Goal: Complete application form

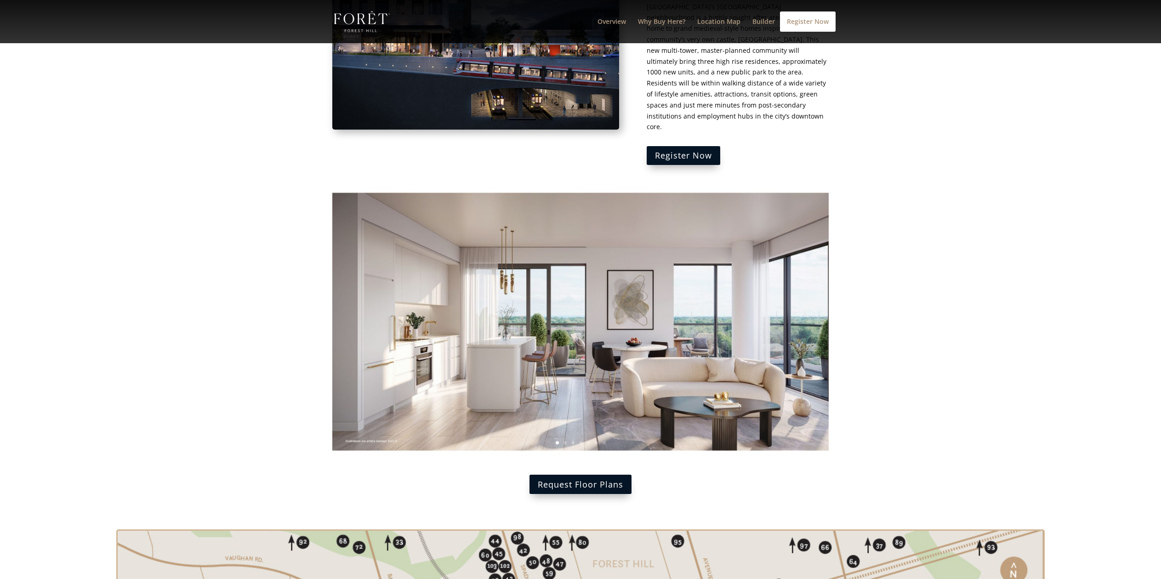
scroll to position [1100, 0]
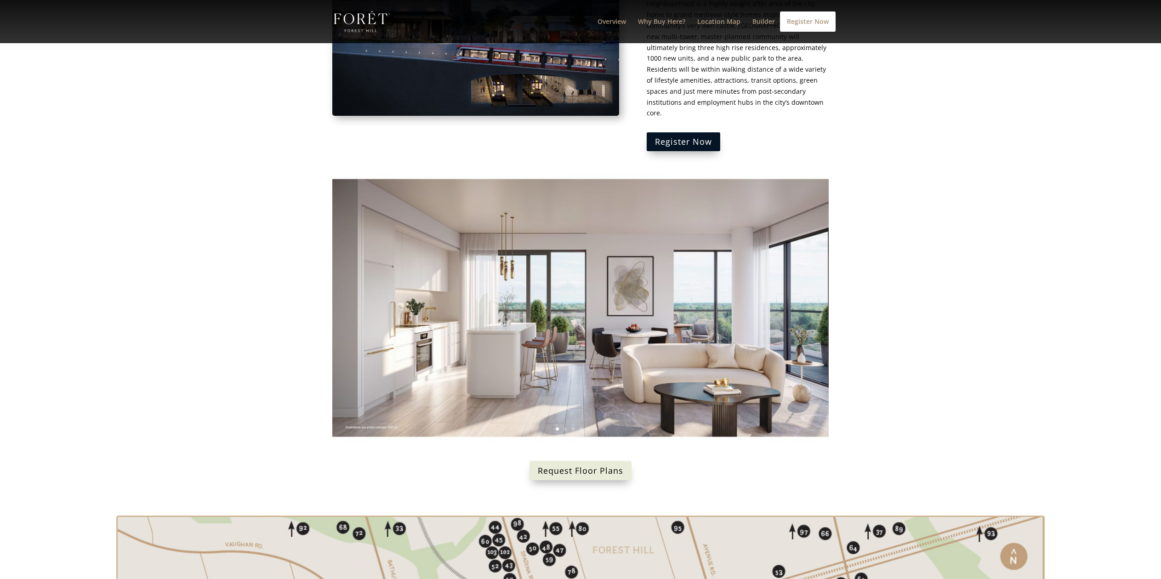
click at [575, 461] on link "Request Floor Plans" at bounding box center [580, 470] width 102 height 19
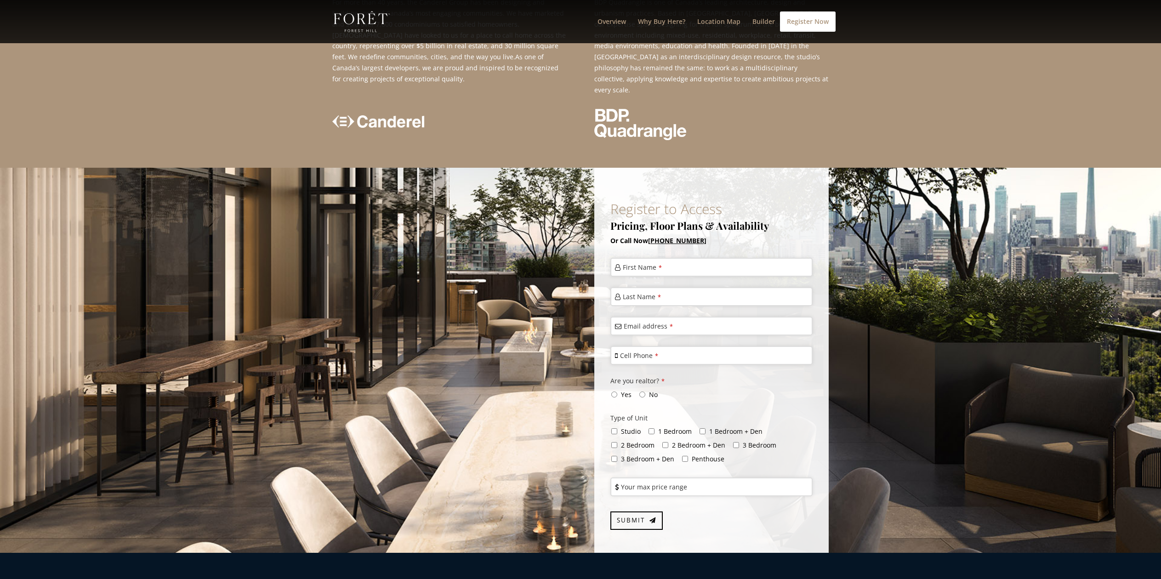
scroll to position [2244, 0]
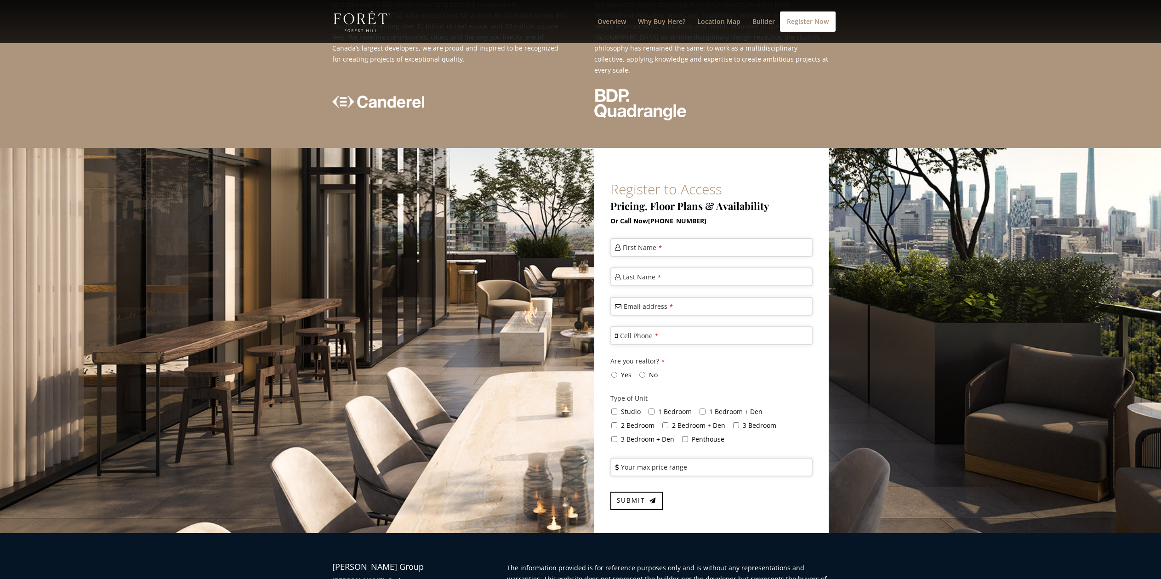
click at [646, 243] on label "First Name *" at bounding box center [642, 248] width 39 height 10
click at [646, 238] on input "First Name *" at bounding box center [711, 247] width 202 height 19
type input "[PERSON_NAME]"
click at [640, 272] on label "Last Name *" at bounding box center [642, 277] width 38 height 10
click at [640, 267] on input "Last Name *" at bounding box center [711, 276] width 202 height 19
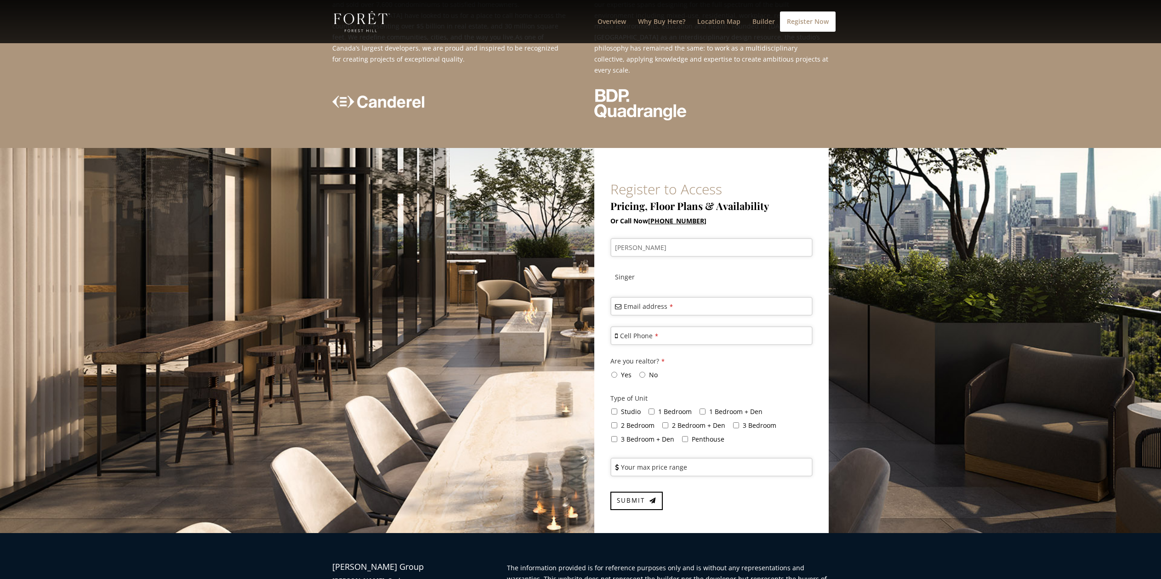
type input "Singer"
click at [627, 301] on label "Email address *" at bounding box center [647, 306] width 49 height 10
click at [627, 297] on input "Email address *" at bounding box center [711, 306] width 202 height 19
type input "[EMAIL_ADDRESS][DOMAIN_NAME]"
click at [638, 331] on label "Cell Phone *" at bounding box center [639, 336] width 38 height 10
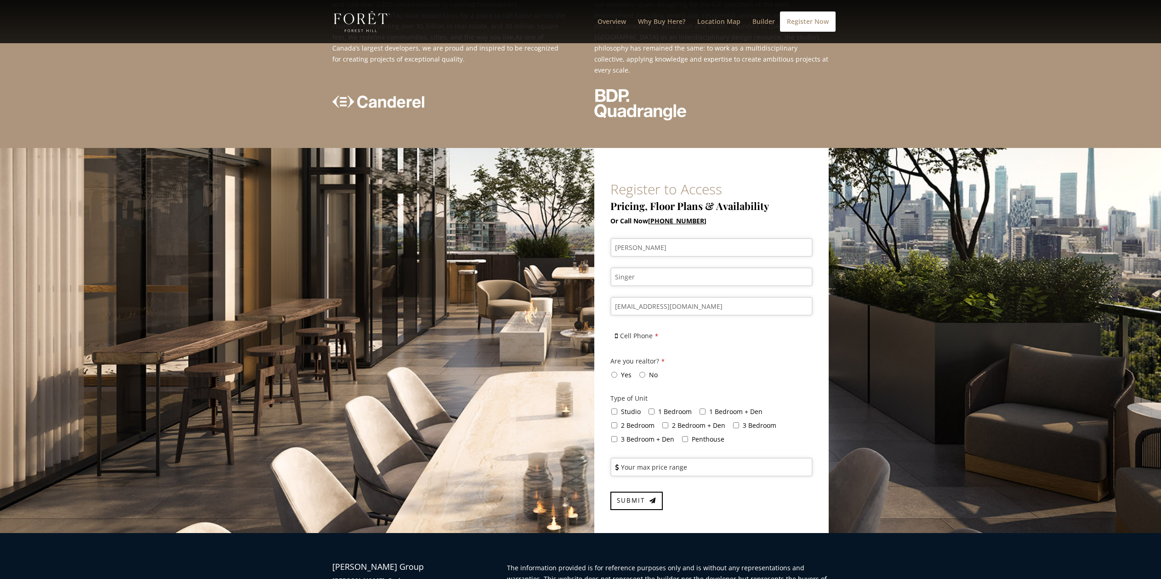
click at [638, 326] on input "Cell Phone *" at bounding box center [711, 335] width 202 height 19
type input "3059354733"
click at [642, 372] on input "No" at bounding box center [642, 375] width 6 height 6
radio input "true"
click at [612, 422] on input "2 Bedroom" at bounding box center [614, 425] width 6 height 6
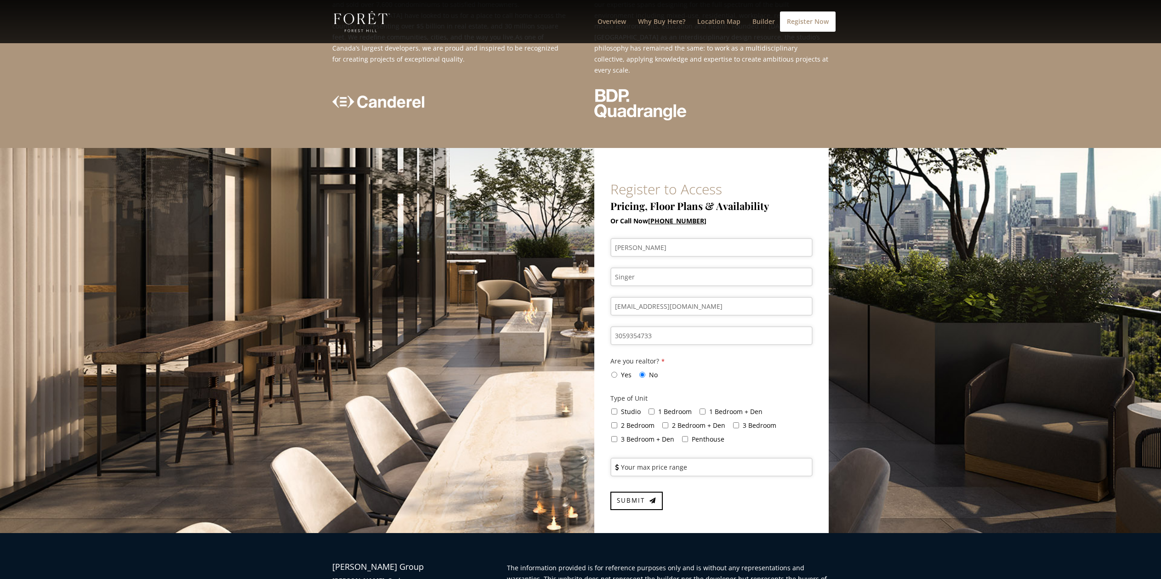
checkbox input "true"
click at [704, 408] on input "1 Bedroom + Den" at bounding box center [702, 411] width 6 height 6
checkbox input "true"
click at [652, 462] on label "Your max price range" at bounding box center [654, 467] width 66 height 10
click at [652, 458] on input "Your max price range" at bounding box center [711, 467] width 202 height 19
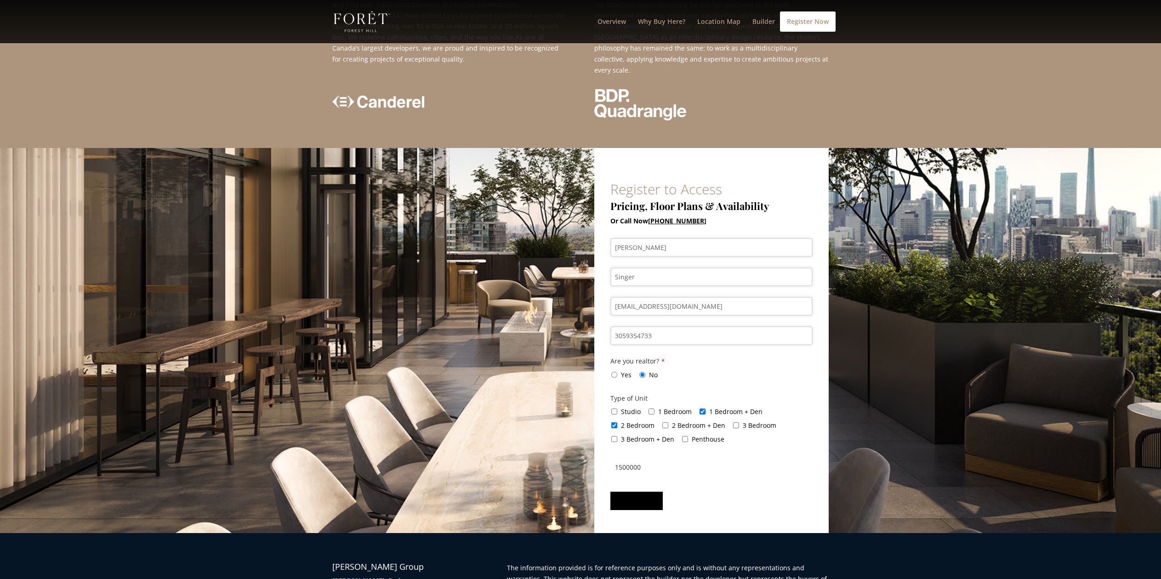
type input "1500000"
click at [632, 496] on span "Submit" at bounding box center [631, 500] width 28 height 8
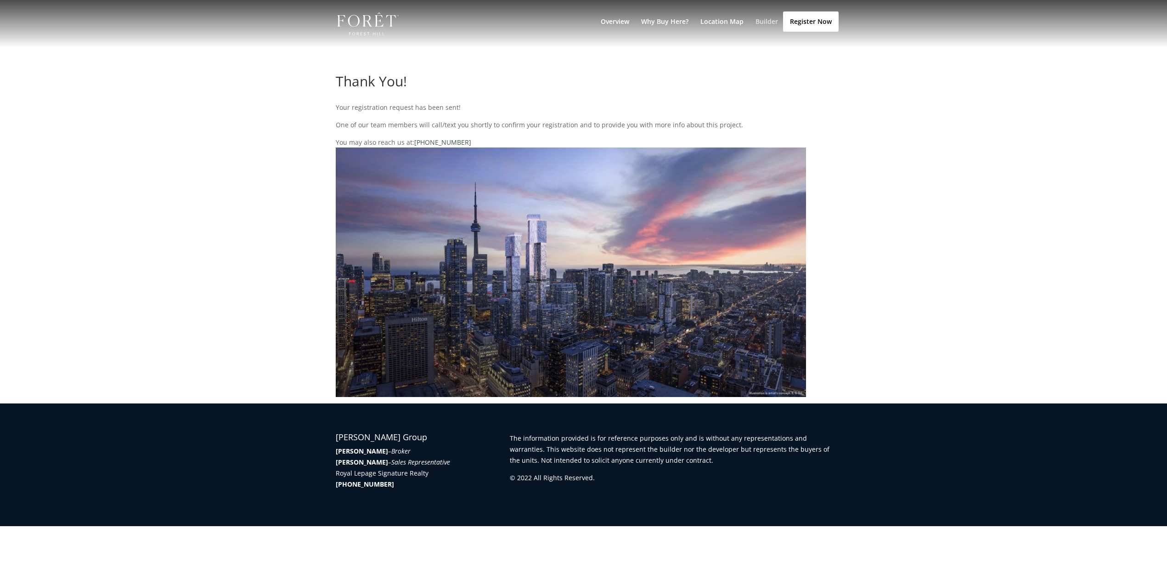
click at [762, 23] on link "Builder" at bounding box center [767, 32] width 23 height 29
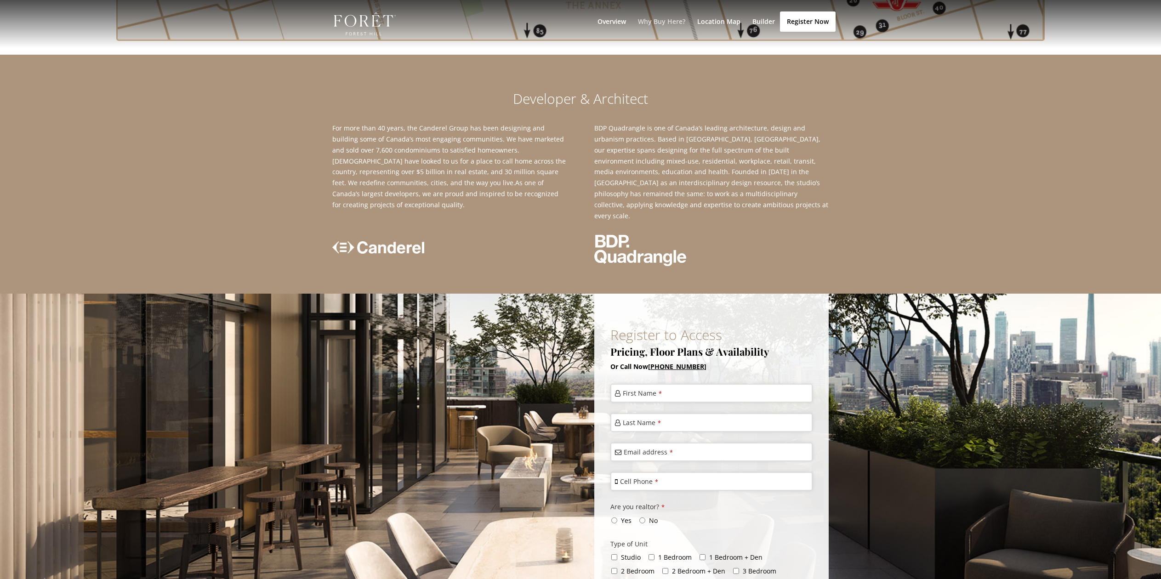
click at [669, 22] on link "Why Buy Here?" at bounding box center [661, 32] width 47 height 29
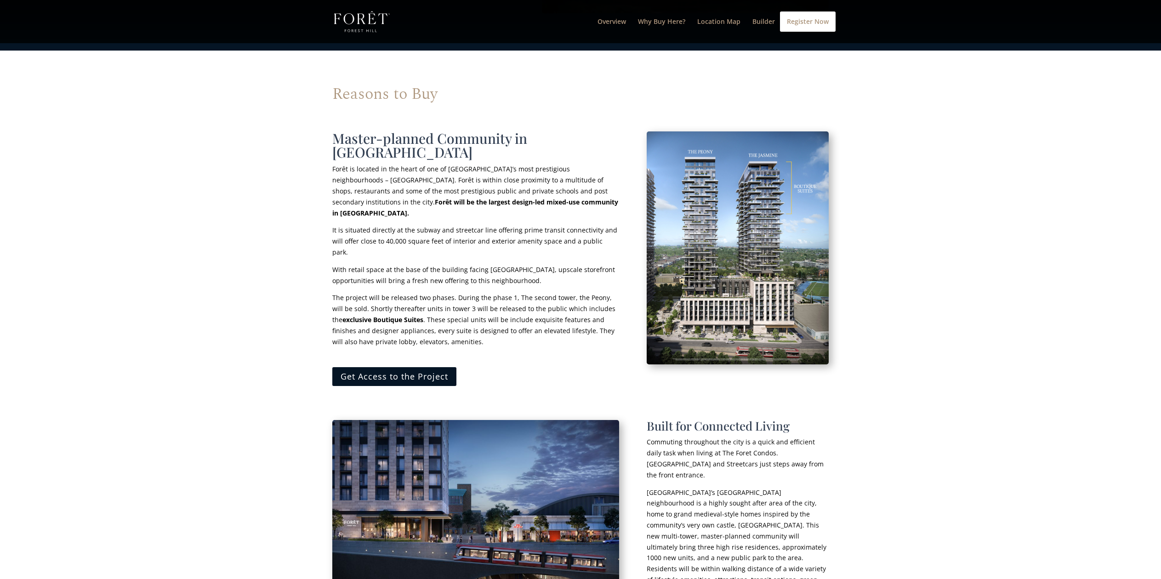
scroll to position [628, 0]
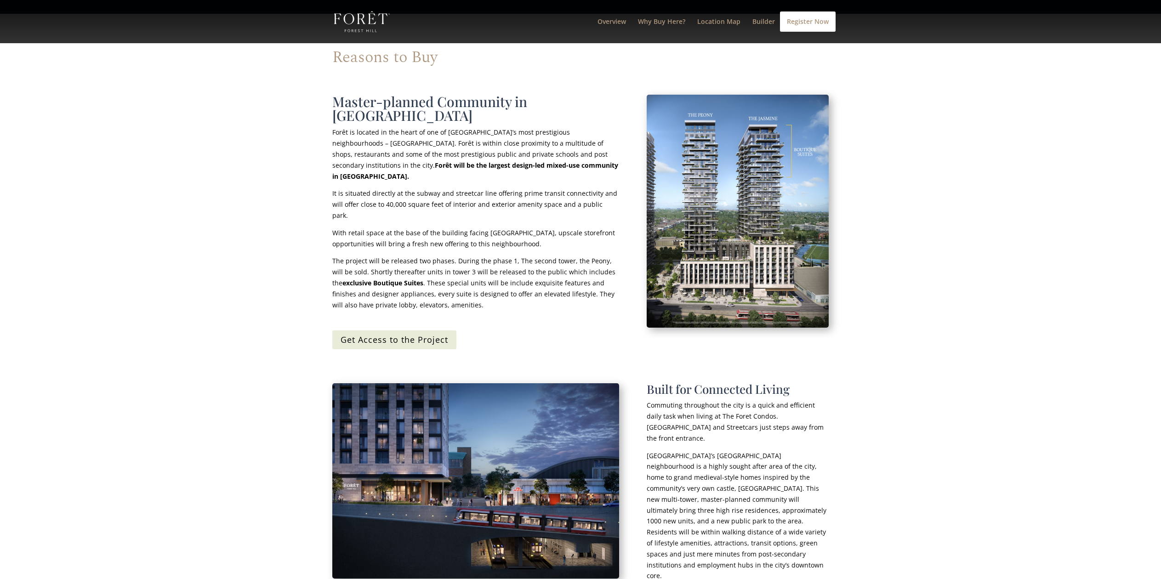
click at [413, 330] on link "Get Access to the Project" at bounding box center [394, 339] width 124 height 19
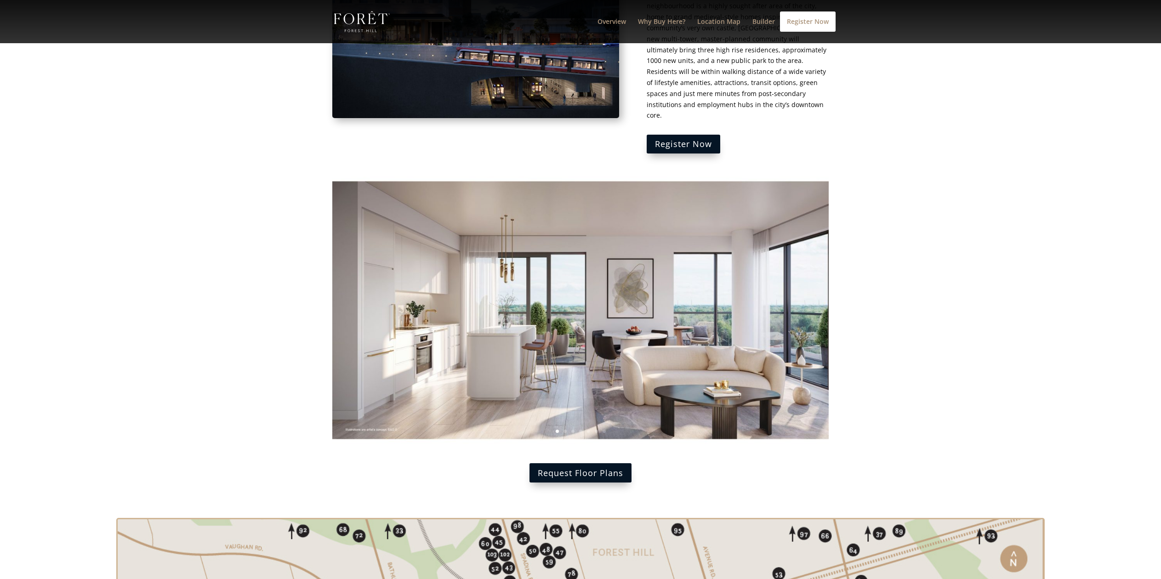
scroll to position [2243, 0]
